Goal: Information Seeking & Learning: Learn about a topic

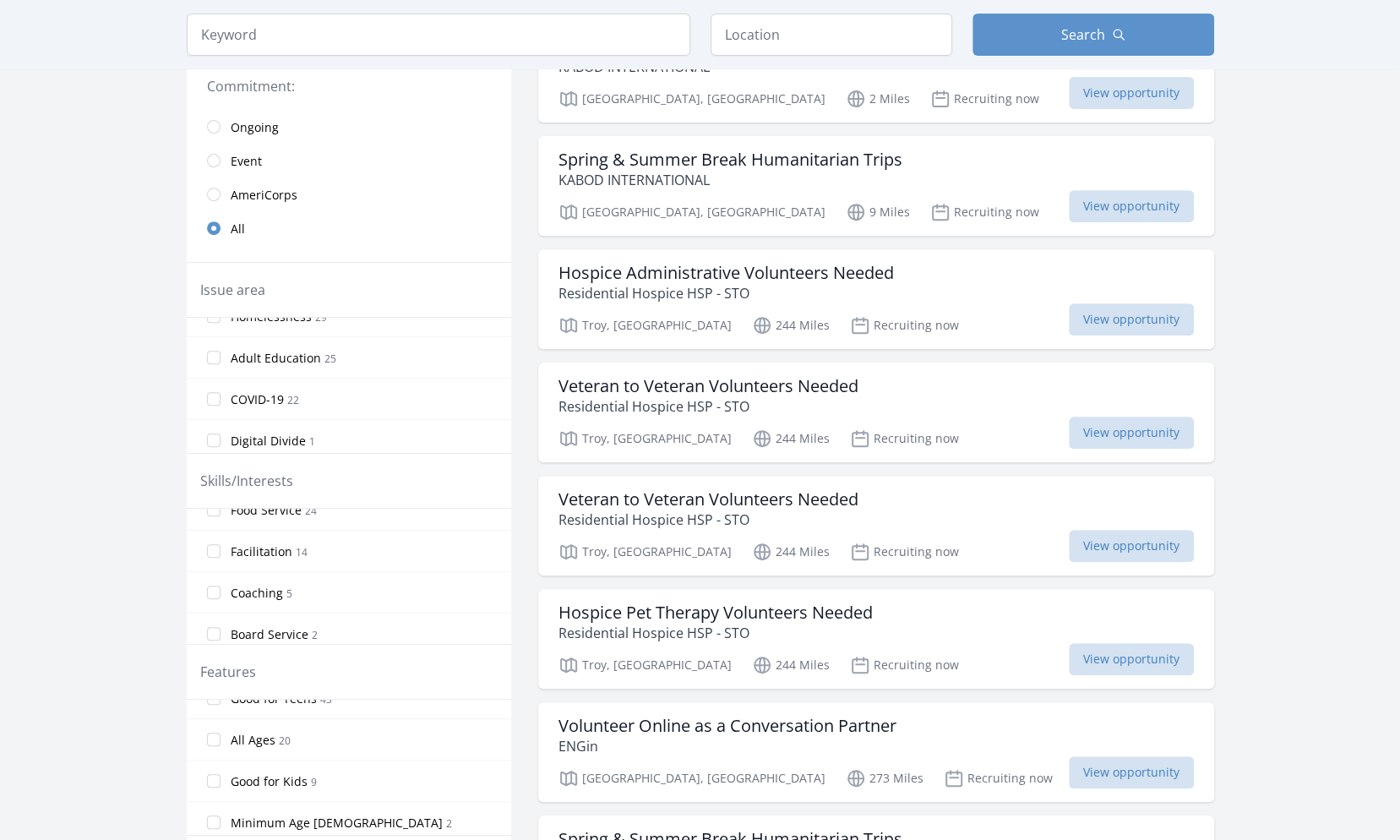
scroll to position [358, 0]
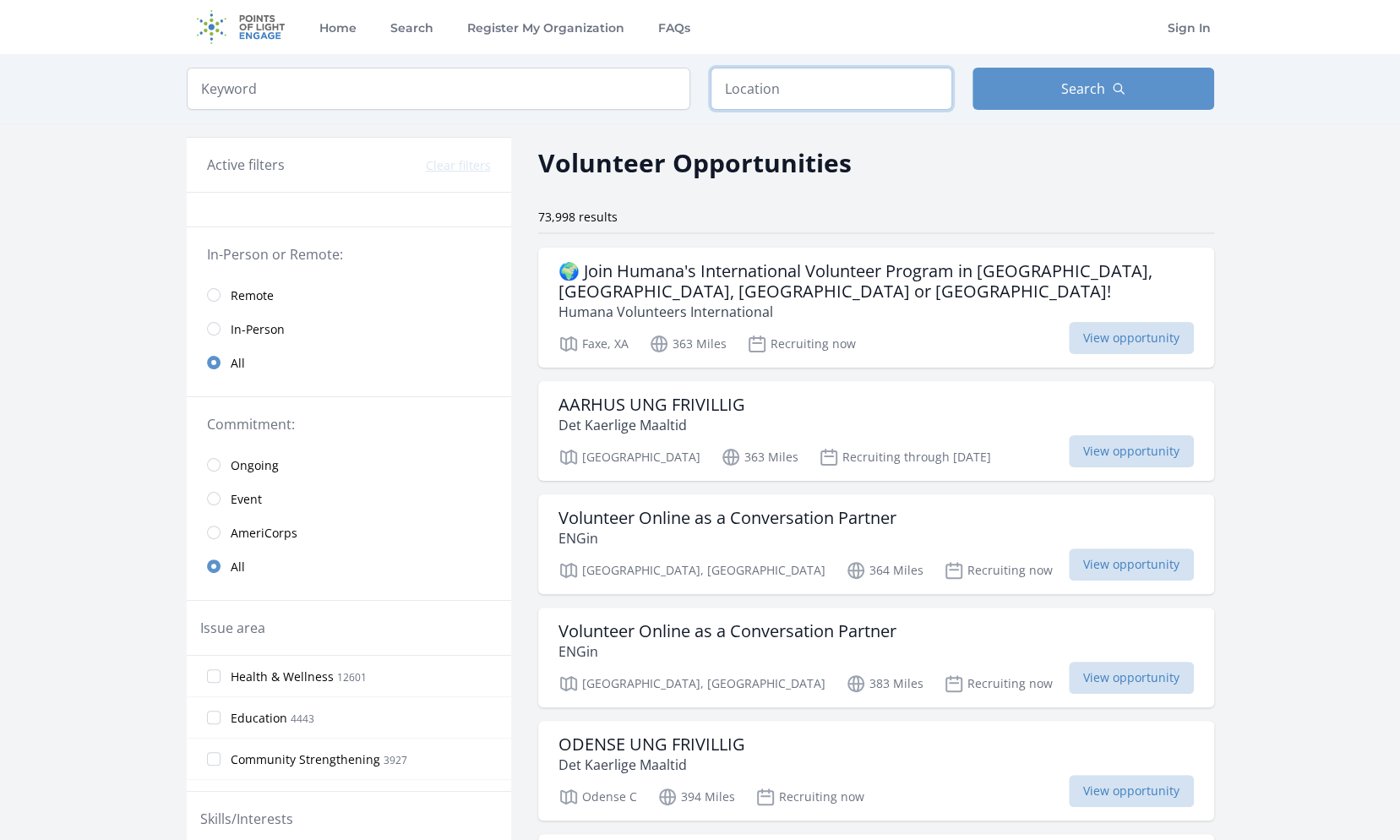
click at [792, 96] on input "text" at bounding box center [831, 89] width 242 height 43
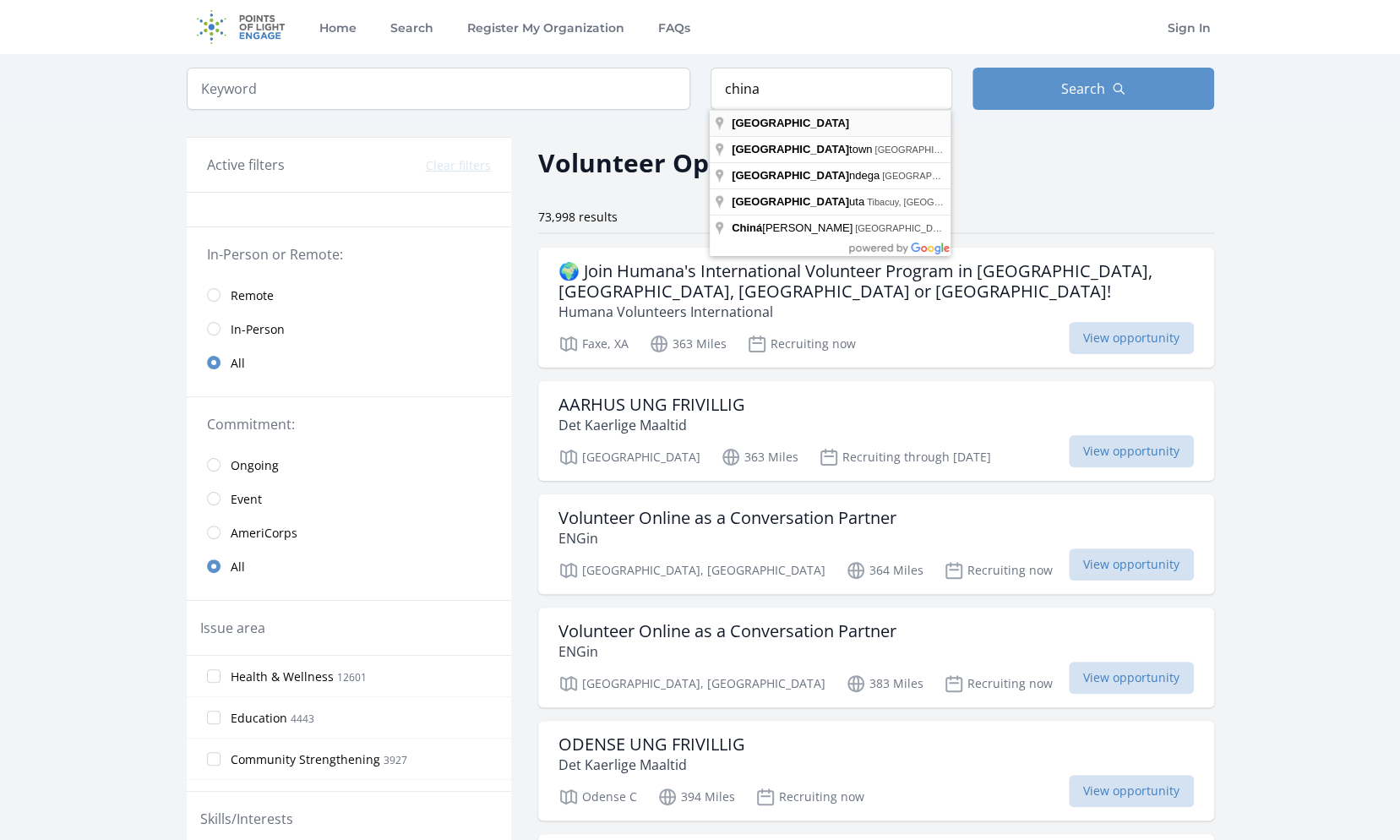
type input "China"
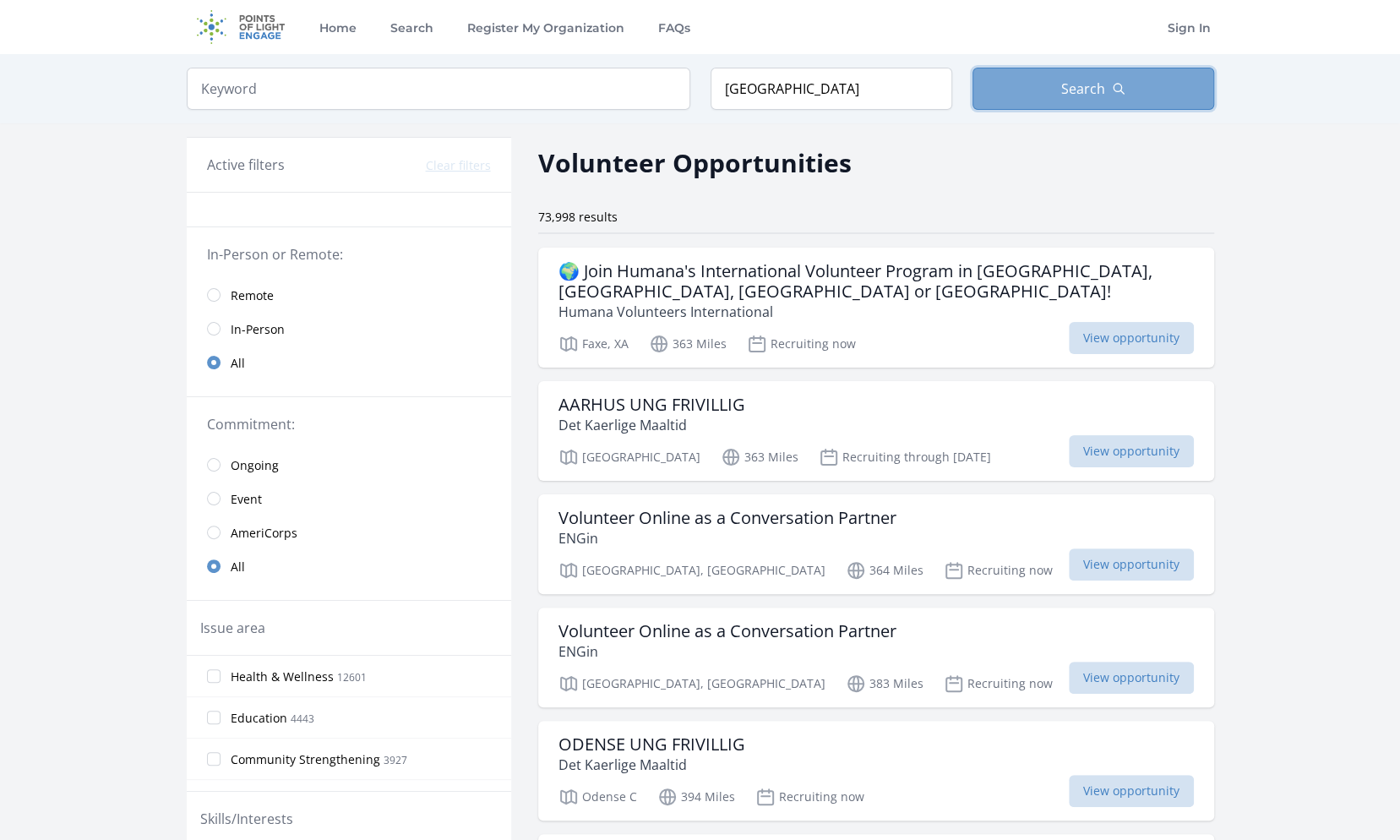
click at [1102, 96] on span "Search" at bounding box center [1083, 89] width 44 height 20
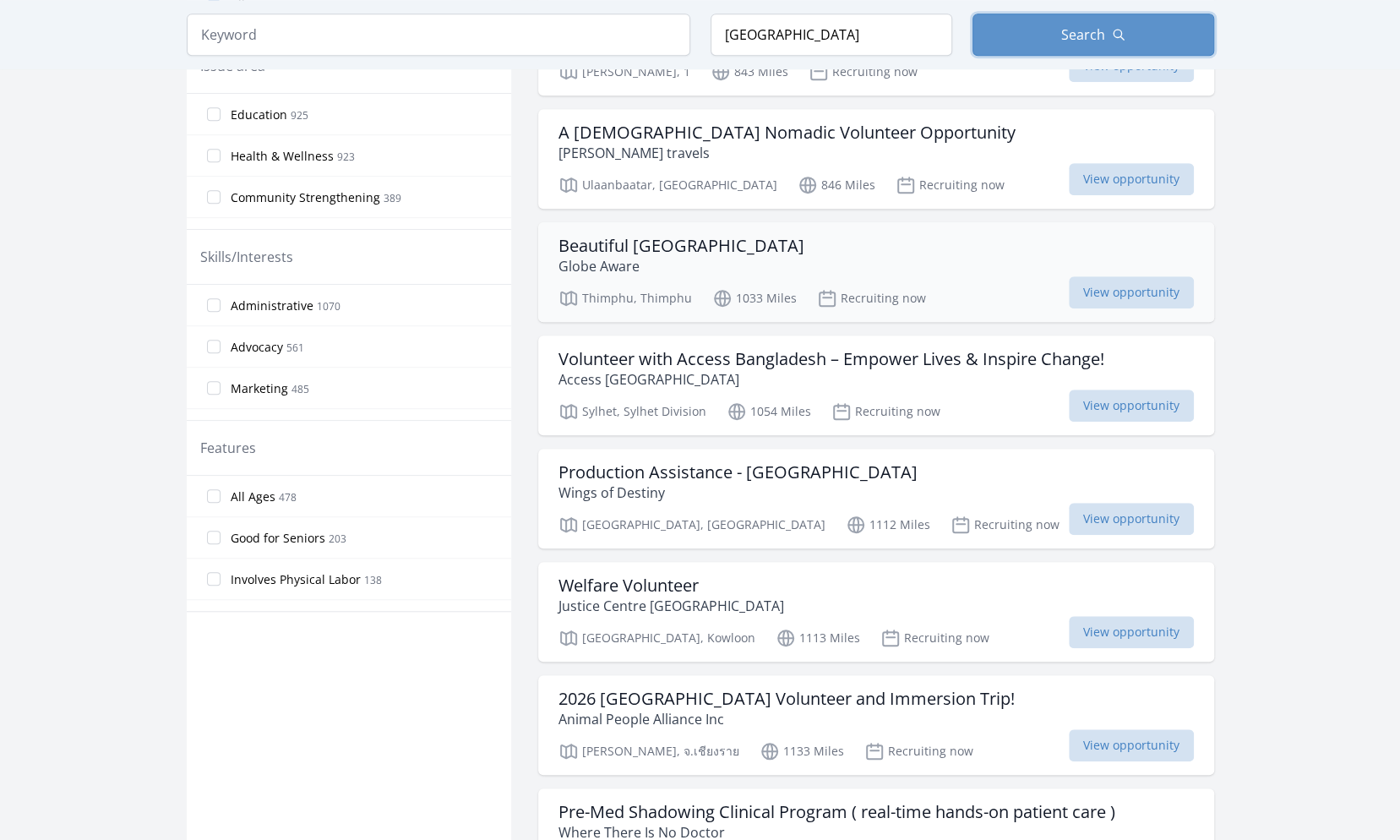
scroll to position [930, 0]
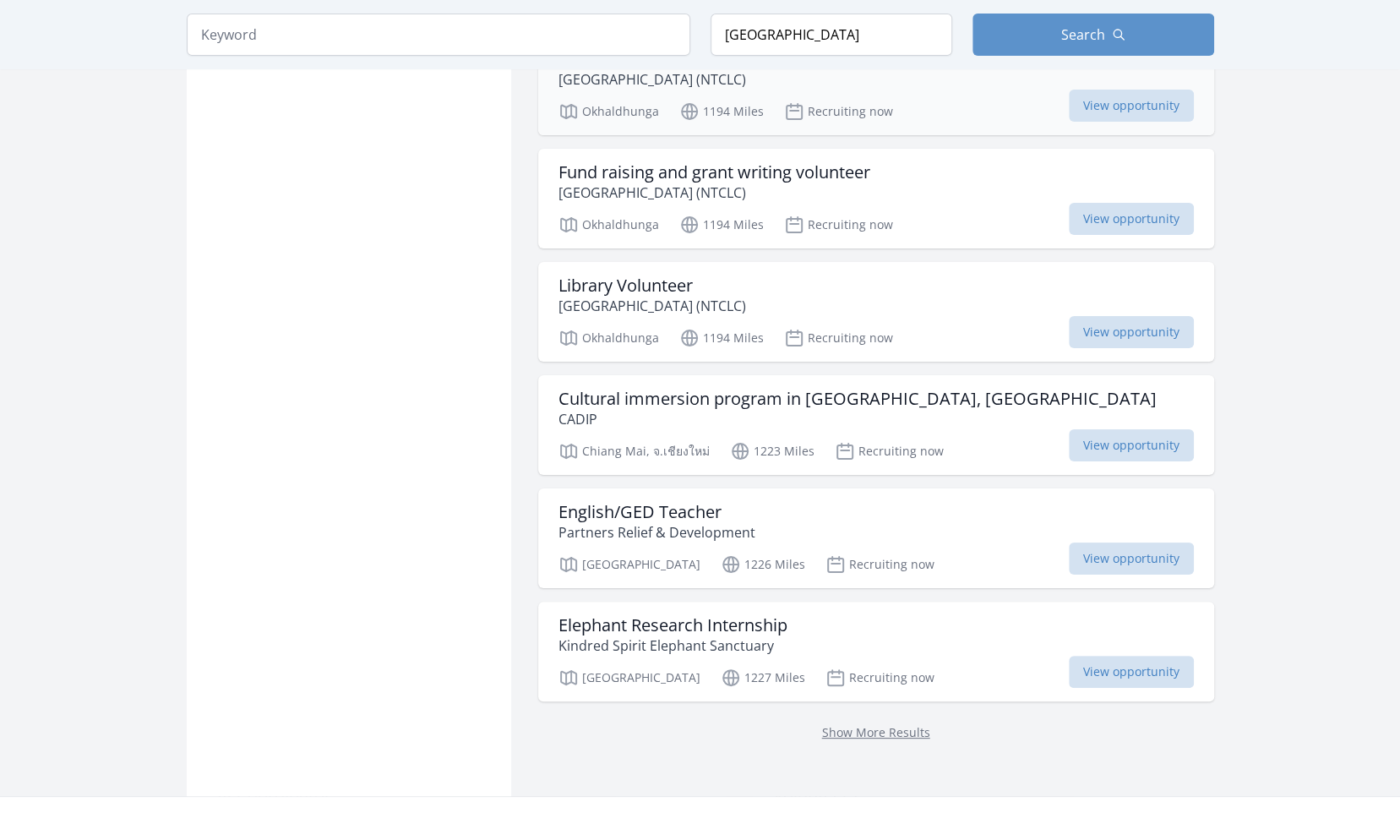
scroll to position [4338, 0]
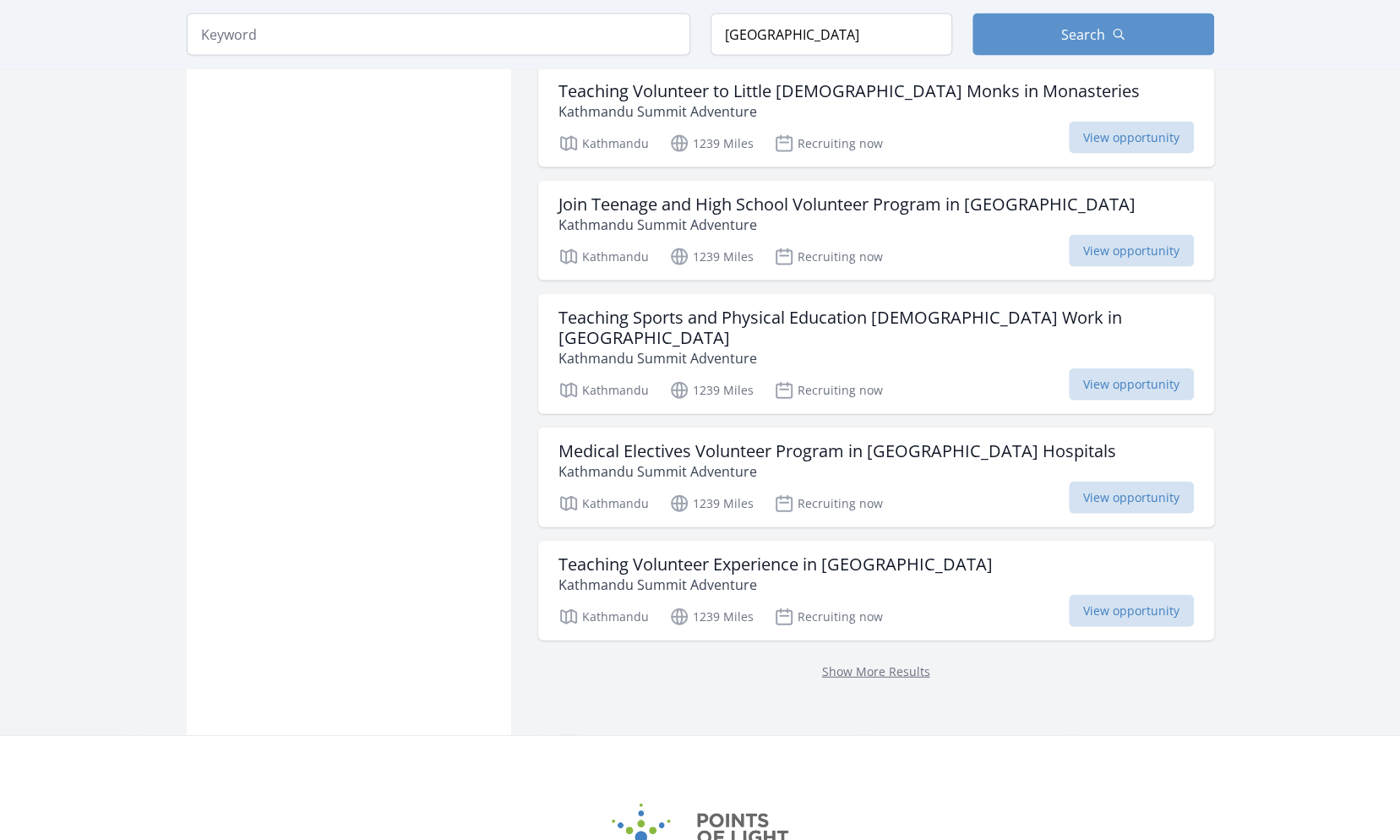
scroll to position [6592, 0]
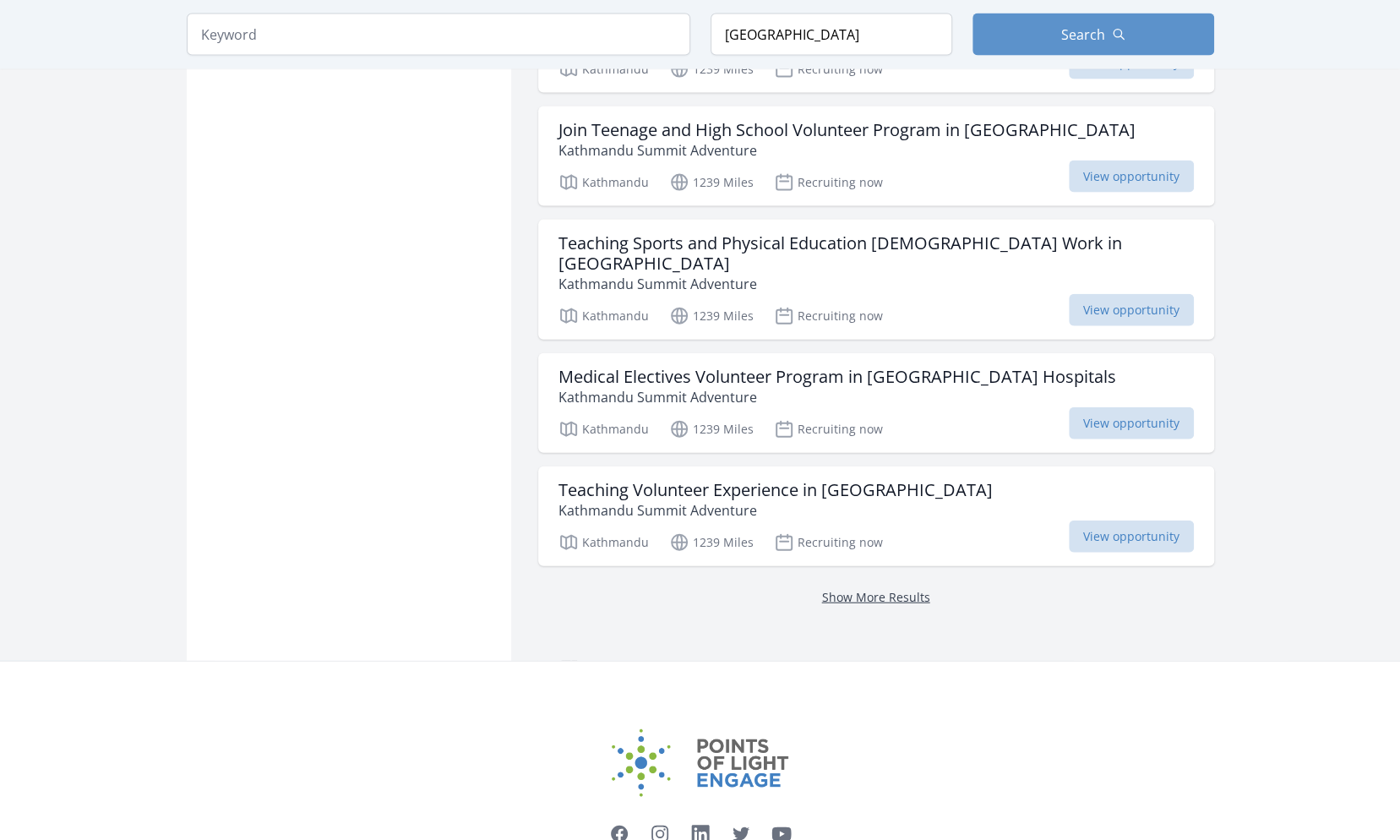
click at [865, 589] on link "Show More Results" at bounding box center [876, 597] width 108 height 16
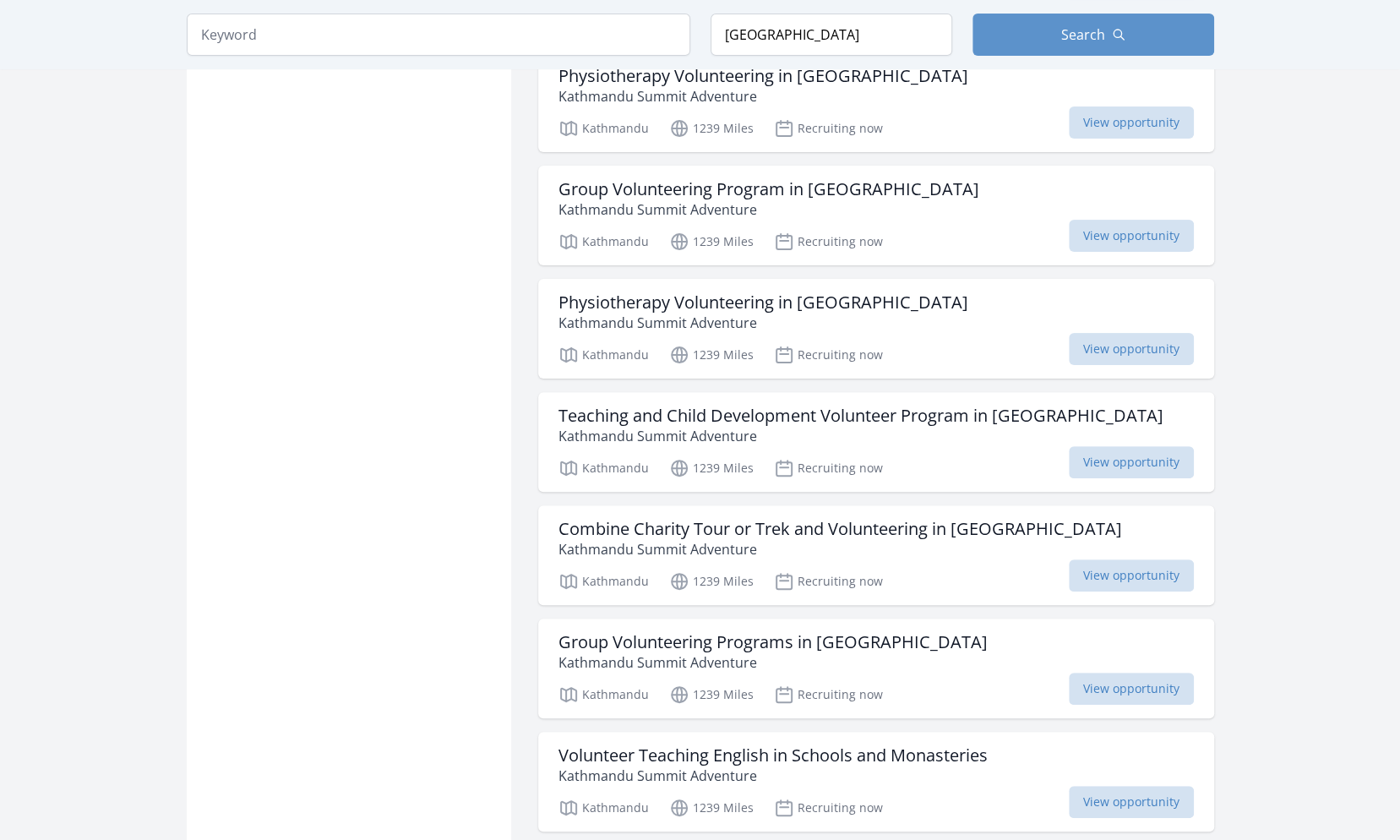
scroll to position [8788, 0]
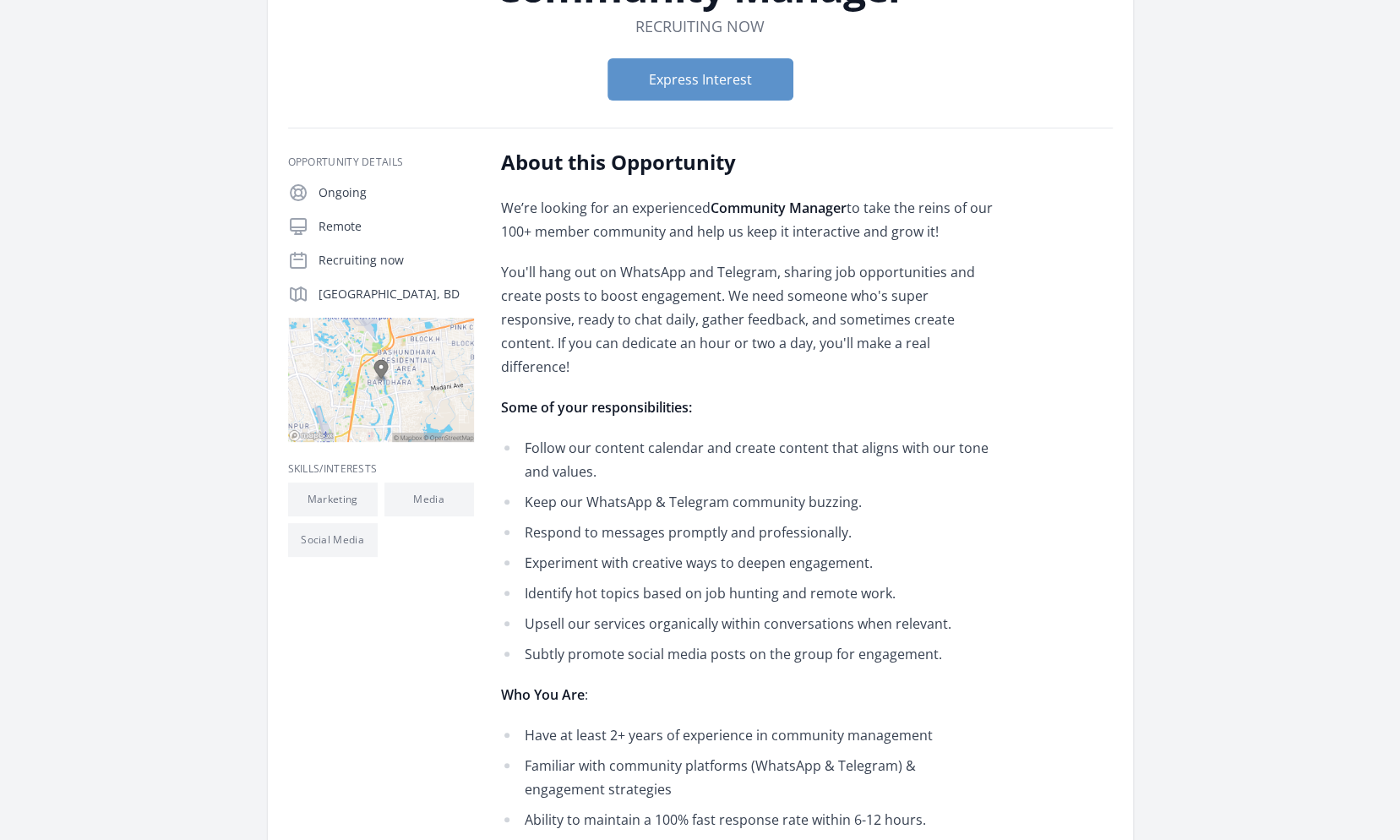
scroll to position [423, 0]
